Goal: Transaction & Acquisition: Book appointment/travel/reservation

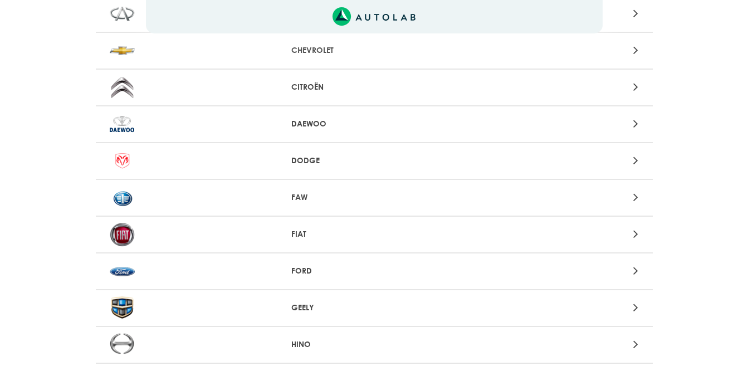
scroll to position [390, 0]
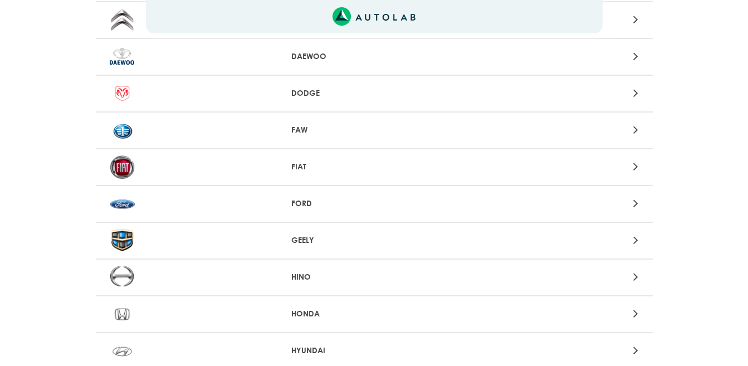
click at [304, 199] on p "FORD" at bounding box center [373, 204] width 165 height 12
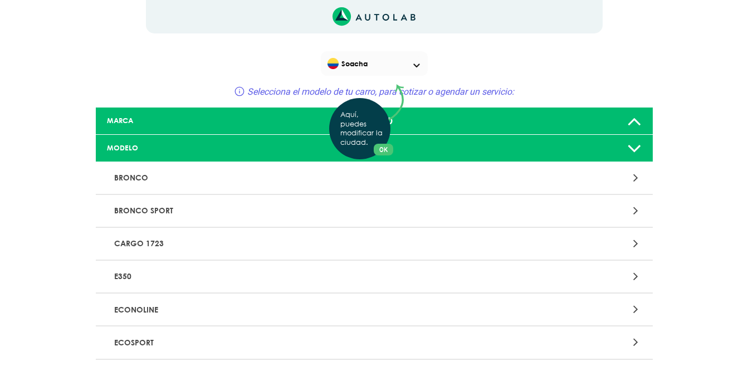
click at [633, 149] on div "Aquí, puedes modificar la ciudad. OK .aex,.bex{fill:none!important;stroke:#50c4…" at bounding box center [374, 183] width 748 height 366
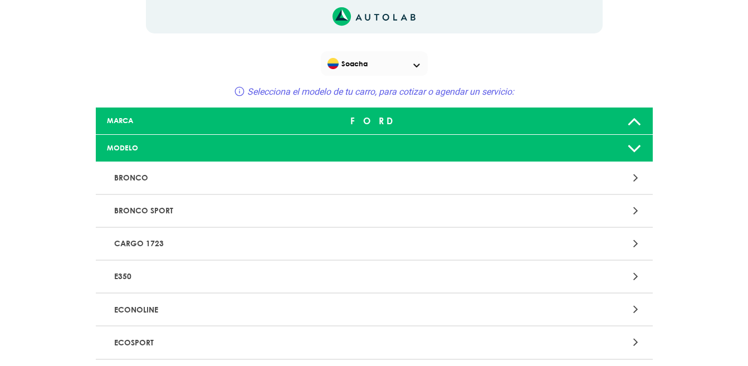
click at [633, 149] on icon at bounding box center [634, 148] width 14 height 22
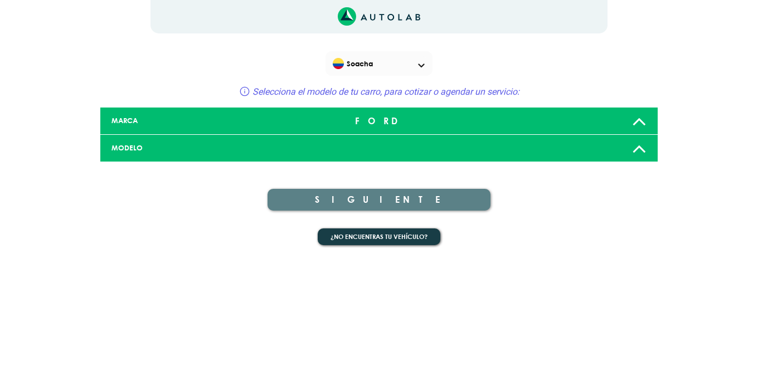
click at [636, 120] on icon at bounding box center [639, 121] width 14 height 22
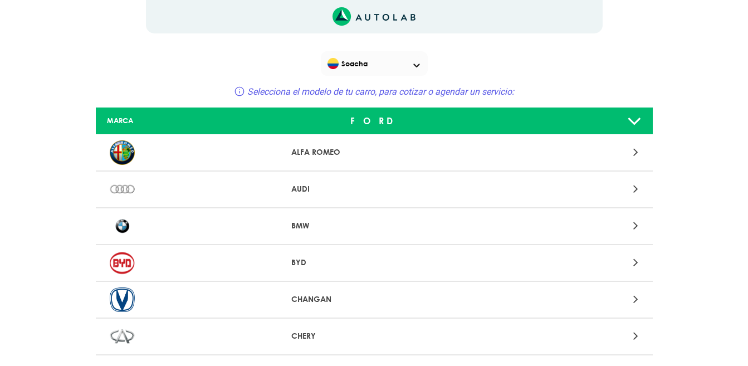
click at [377, 121] on div "FORD" at bounding box center [374, 121] width 184 height 22
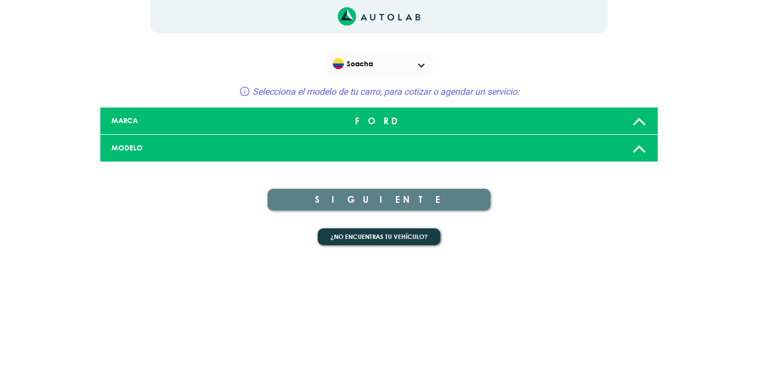
click at [638, 152] on icon at bounding box center [639, 148] width 14 height 22
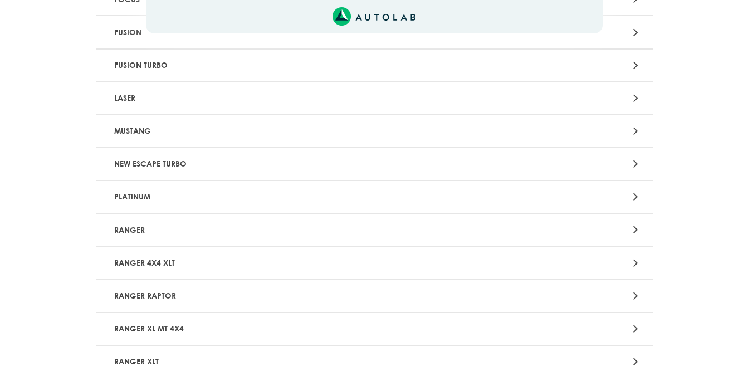
scroll to position [1281, 0]
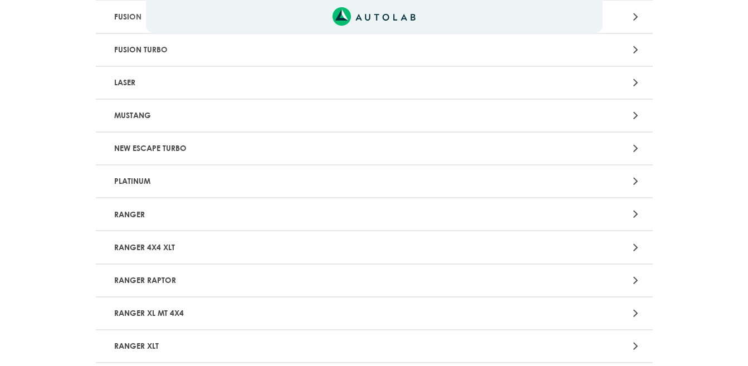
click at [163, 182] on p "PLATINUM" at bounding box center [283, 181] width 347 height 21
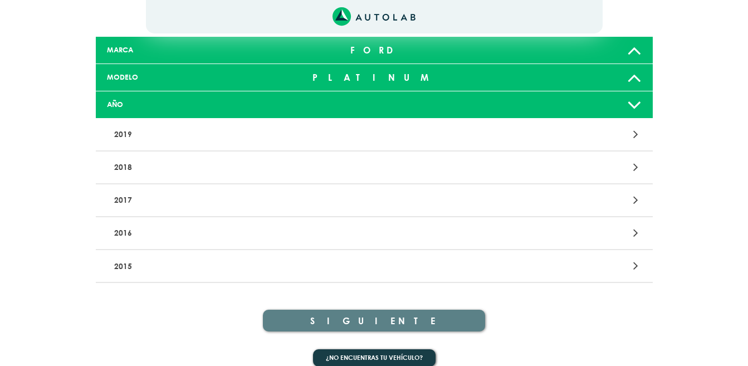
scroll to position [85, 0]
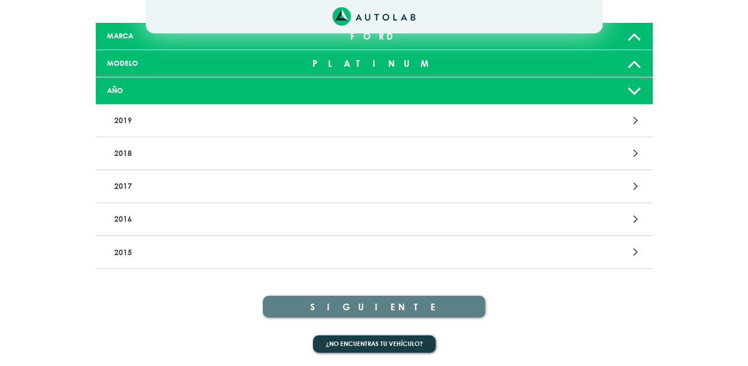
click at [133, 248] on p "2015" at bounding box center [283, 252] width 347 height 21
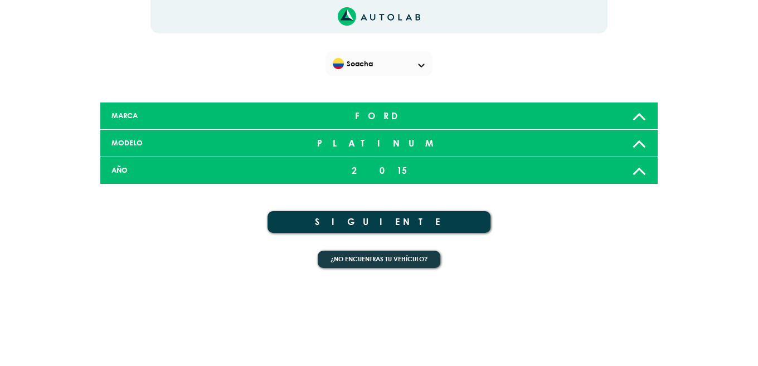
click at [382, 219] on button "SIGUIENTE" at bounding box center [378, 222] width 223 height 22
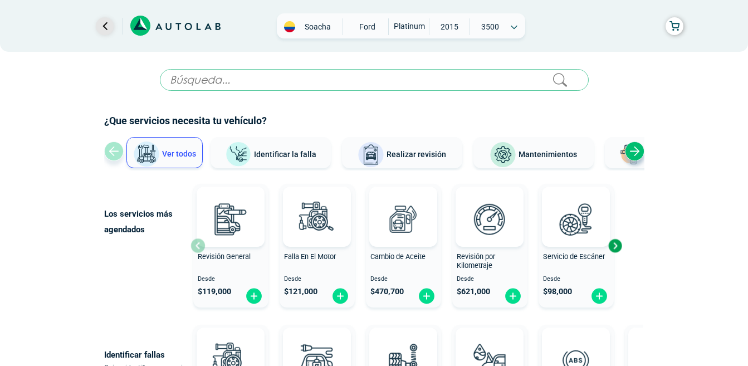
click at [104, 23] on link "Ir al paso anterior" at bounding box center [105, 26] width 18 height 18
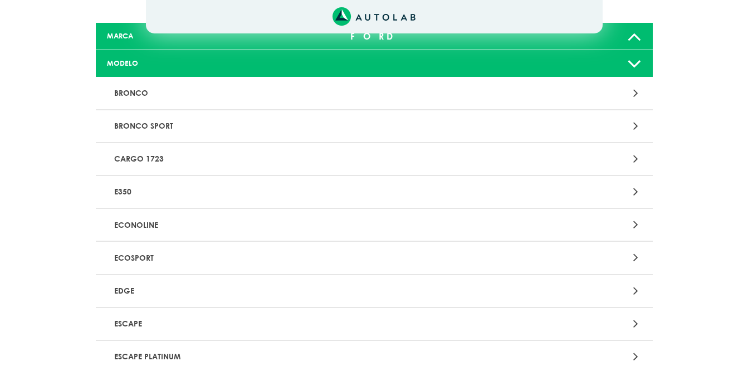
scroll to position [1281, 0]
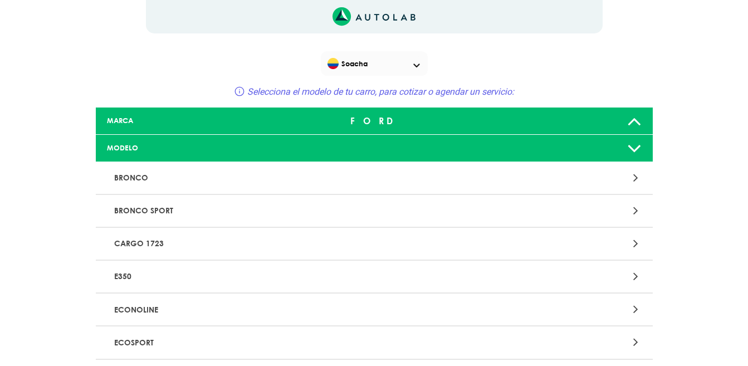
scroll to position [390, 0]
